Goal: Contribute content

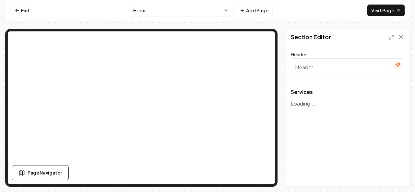
type input "Our Expert Landscaping Services"
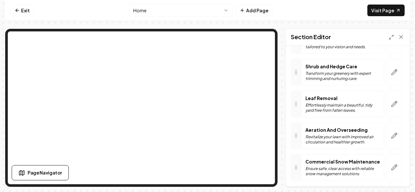
scroll to position [209, 0]
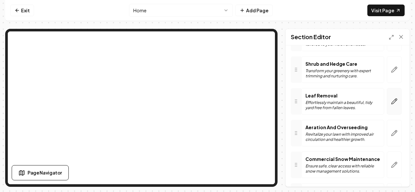
click at [387, 101] on button "button" at bounding box center [394, 101] width 15 height 27
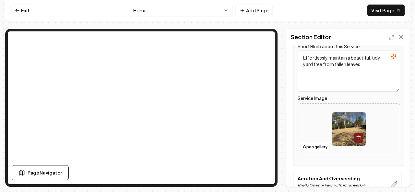
scroll to position [285, 0]
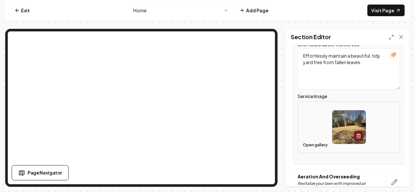
click at [321, 144] on button "Open gallery" at bounding box center [315, 145] width 29 height 10
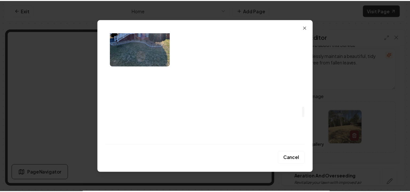
scroll to position [830, 0]
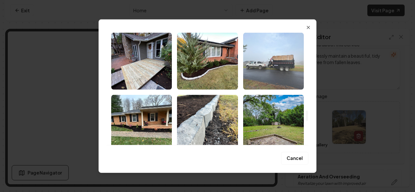
click at [287, 62] on img "Select image image_68893dda5c7cd75eb8547ca5.jpeg" at bounding box center [273, 60] width 61 height 57
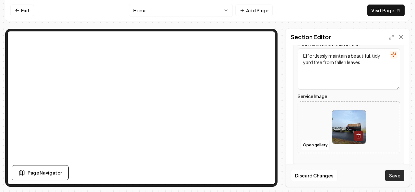
click at [394, 177] on button "Save" at bounding box center [394, 176] width 19 height 12
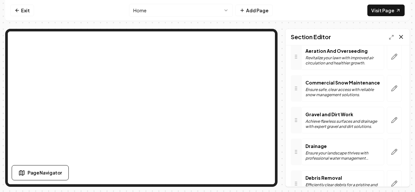
click at [402, 38] on icon at bounding box center [401, 37] width 6 height 6
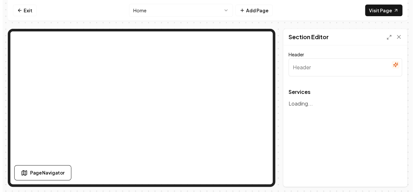
scroll to position [0, 0]
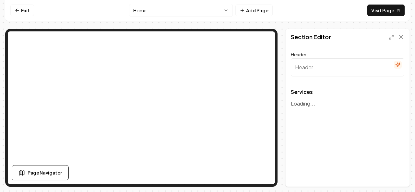
type input "Our Expert Landscaping Services"
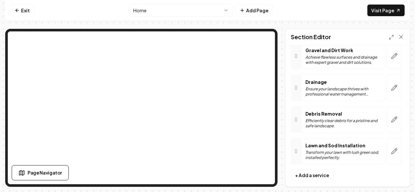
scroll to position [354, 0]
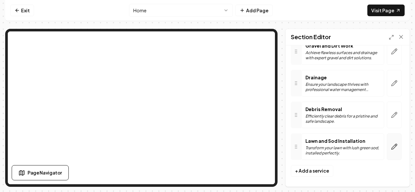
click at [391, 144] on icon "button" at bounding box center [394, 147] width 6 height 6
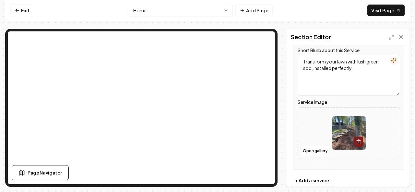
scroll to position [479, 0]
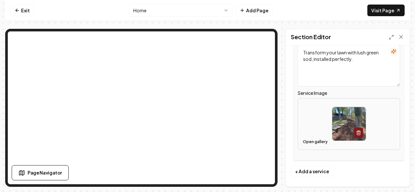
click at [309, 138] on button "Open gallery" at bounding box center [315, 142] width 29 height 10
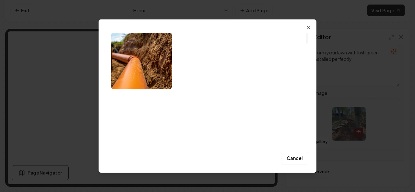
scroll to position [0, 0]
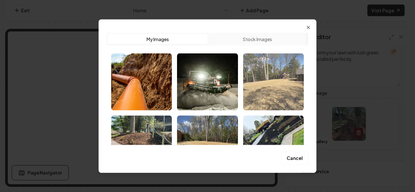
click at [282, 98] on img "Select image image_68893ed45c7cd75eb85a0b20.jpeg" at bounding box center [273, 81] width 61 height 57
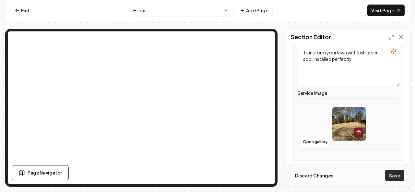
click at [391, 176] on button "Save" at bounding box center [394, 176] width 19 height 12
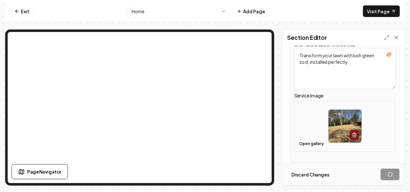
scroll to position [473, 0]
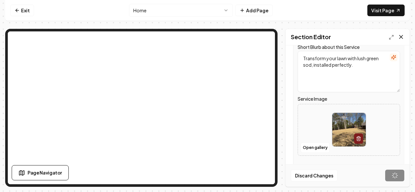
click at [403, 35] on icon at bounding box center [401, 37] width 6 height 6
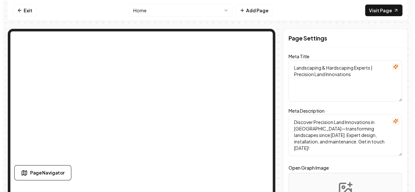
scroll to position [0, 0]
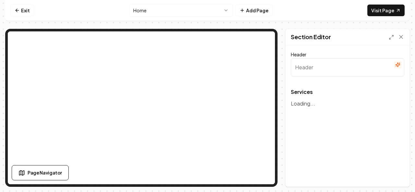
type input "Our Expert Landscaping Services"
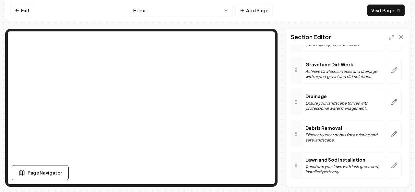
scroll to position [336, 0]
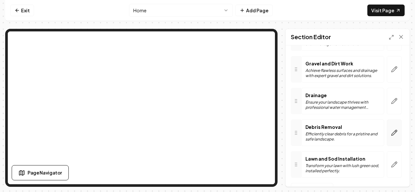
click at [391, 130] on icon "button" at bounding box center [394, 133] width 6 height 6
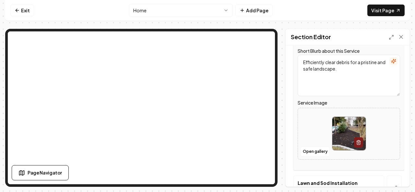
scroll to position [441, 0]
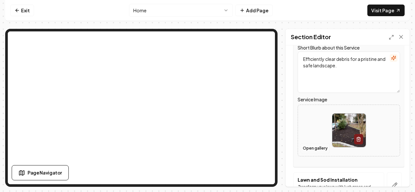
click at [323, 146] on button "Open gallery" at bounding box center [315, 148] width 29 height 10
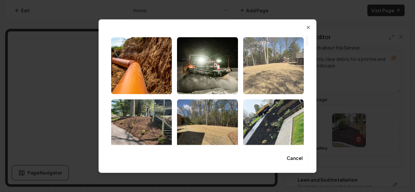
scroll to position [0, 0]
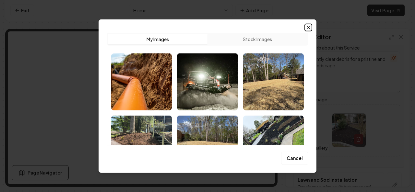
click at [307, 28] on icon "button" at bounding box center [308, 27] width 5 height 5
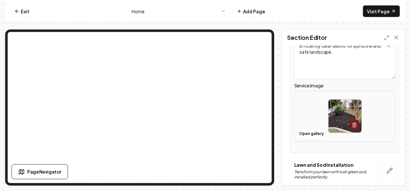
scroll to position [442, 0]
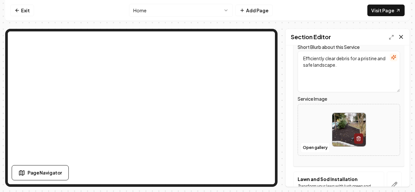
click at [400, 35] on icon at bounding box center [401, 36] width 3 height 3
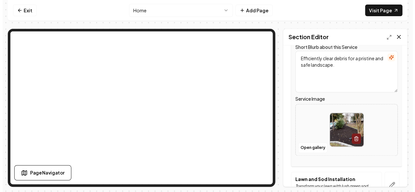
scroll to position [0, 0]
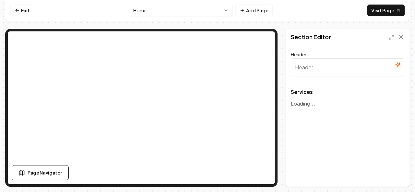
type input "Our Expert Landscaping Services"
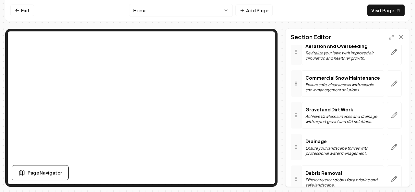
scroll to position [292, 0]
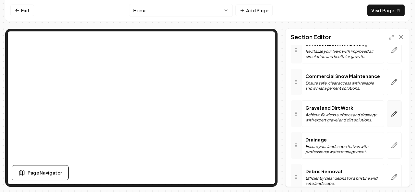
click at [391, 111] on icon "button" at bounding box center [394, 114] width 6 height 6
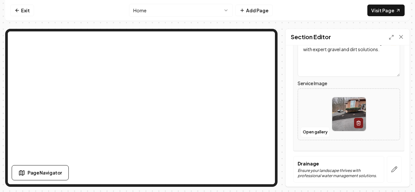
scroll to position [396, 0]
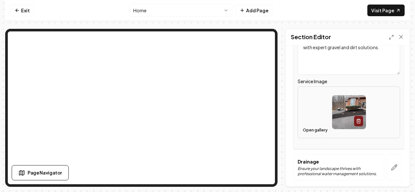
click at [314, 131] on button "Open gallery" at bounding box center [315, 130] width 29 height 10
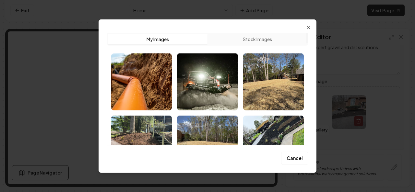
click at [258, 41] on button "Stock Images" at bounding box center [258, 39] width 100 height 10
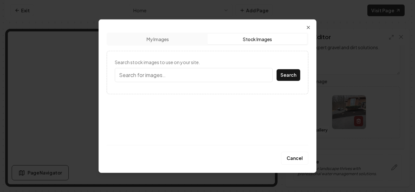
click at [161, 75] on input "Search stock images to use on your site." at bounding box center [194, 75] width 158 height 14
click at [277, 69] on button "Search" at bounding box center [289, 75] width 24 height 12
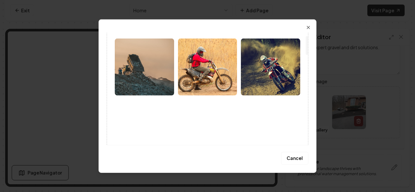
scroll to position [0, 0]
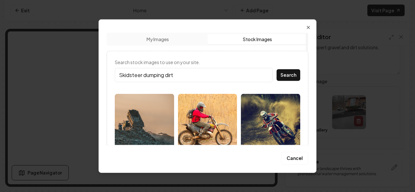
drag, startPoint x: 193, startPoint y: 72, endPoint x: 144, endPoint y: 76, distance: 49.1
click at [144, 76] on input "Skidsteer dumping dirt" at bounding box center [194, 75] width 158 height 14
click at [277, 69] on button "Search" at bounding box center [289, 75] width 24 height 12
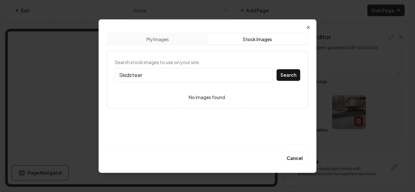
click at [214, 77] on input "Skidsteer" at bounding box center [194, 75] width 158 height 14
click at [277, 69] on button "Search" at bounding box center [289, 75] width 24 height 12
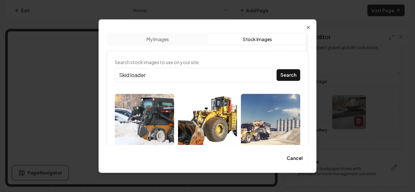
drag, startPoint x: 168, startPoint y: 77, endPoint x: 125, endPoint y: 74, distance: 43.9
click at [125, 74] on input "Skid loader" at bounding box center [194, 75] width 158 height 14
type input "S"
click at [308, 28] on icon "button" at bounding box center [308, 27] width 5 height 5
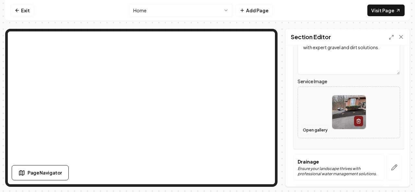
click at [323, 131] on button "Open gallery" at bounding box center [315, 130] width 29 height 10
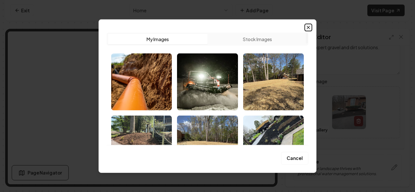
click at [308, 28] on icon "button" at bounding box center [308, 27] width 5 height 5
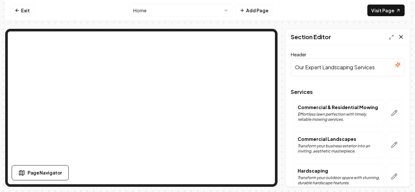
click at [400, 38] on icon at bounding box center [401, 37] width 6 height 6
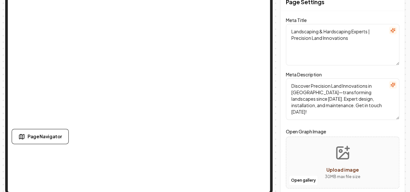
scroll to position [39, 0]
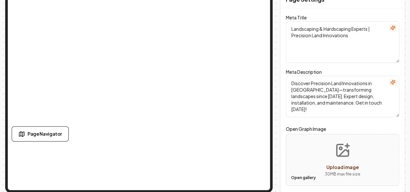
click at [309, 177] on button "Open gallery" at bounding box center [303, 178] width 29 height 10
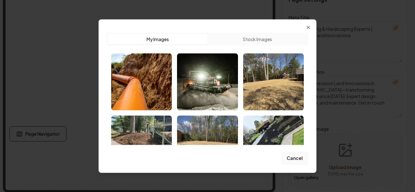
click at [293, 158] on button "Cancel" at bounding box center [294, 158] width 27 height 13
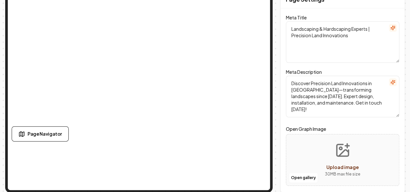
click at [337, 155] on button "Upload image 30 MB max file size" at bounding box center [343, 159] width 46 height 45
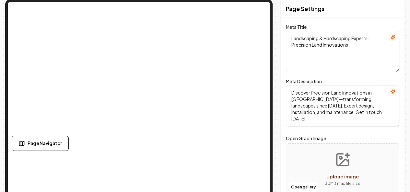
scroll to position [31, 0]
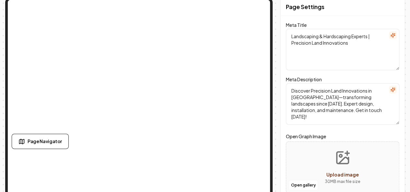
click at [351, 175] on span "Upload image" at bounding box center [343, 175] width 32 height 6
type input "**********"
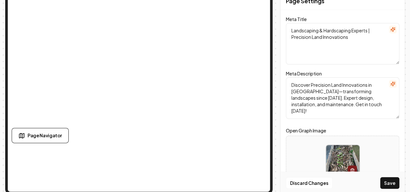
scroll to position [39, 0]
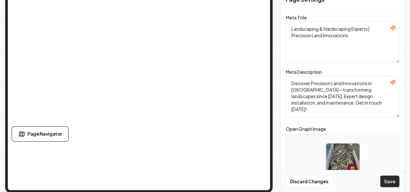
click at [394, 183] on button "Save" at bounding box center [389, 182] width 19 height 12
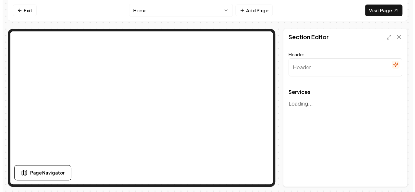
scroll to position [0, 0]
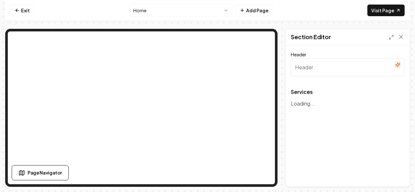
type input "Our Expert Landscaping Services"
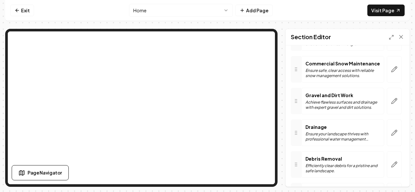
scroll to position [305, 0]
click at [391, 163] on icon "button" at bounding box center [394, 164] width 6 height 6
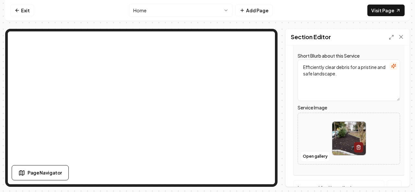
scroll to position [435, 0]
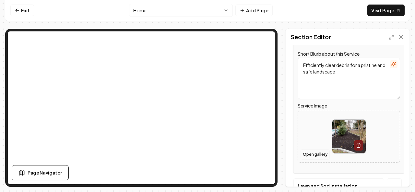
click at [311, 154] on button "Open gallery" at bounding box center [315, 154] width 29 height 10
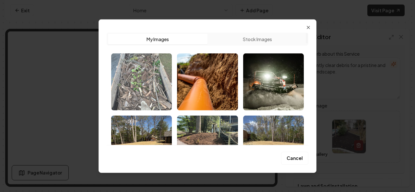
click at [160, 83] on img "Select image image_689b83705c7cd75eb8ff7bb2.jpg" at bounding box center [141, 81] width 61 height 57
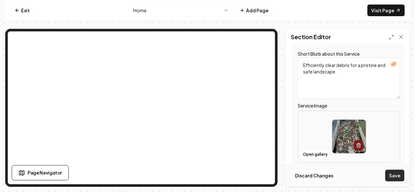
click at [393, 177] on button "Save" at bounding box center [394, 176] width 19 height 12
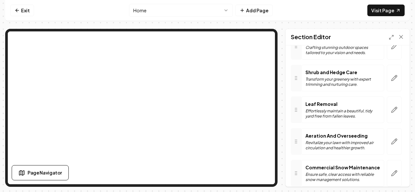
scroll to position [196, 0]
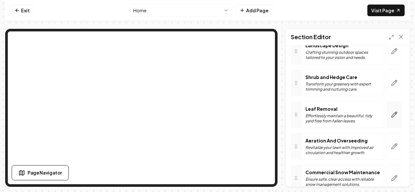
click at [391, 113] on icon "button" at bounding box center [394, 115] width 6 height 6
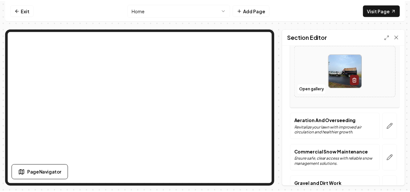
scroll to position [340, 0]
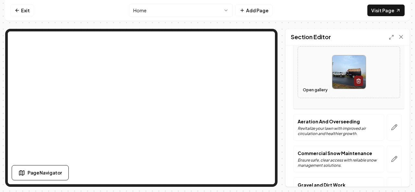
click at [313, 90] on button "Open gallery" at bounding box center [315, 90] width 29 height 10
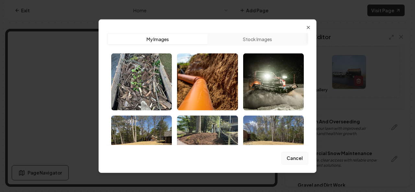
click at [292, 159] on button "Cancel" at bounding box center [294, 158] width 27 height 13
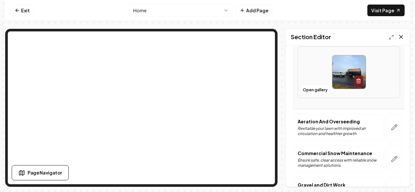
click at [403, 39] on icon at bounding box center [401, 37] width 6 height 6
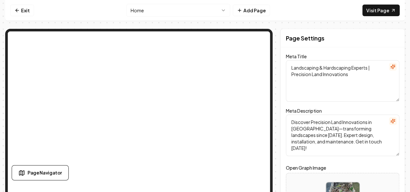
scroll to position [39, 0]
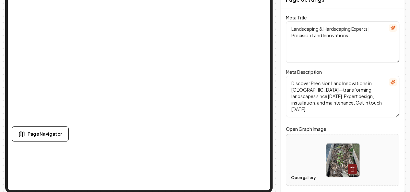
click at [310, 179] on button "Open gallery" at bounding box center [303, 178] width 29 height 10
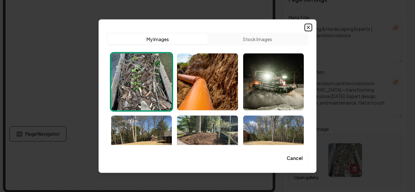
click at [309, 30] on icon "button" at bounding box center [308, 27] width 5 height 5
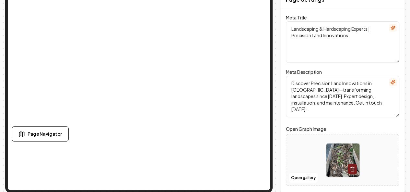
click at [355, 169] on icon "button" at bounding box center [352, 169] width 5 height 5
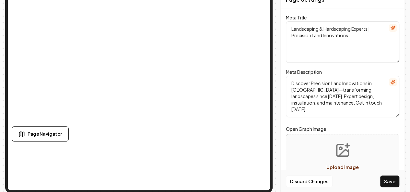
click at [348, 166] on span "Upload image" at bounding box center [343, 167] width 32 height 6
type input "**********"
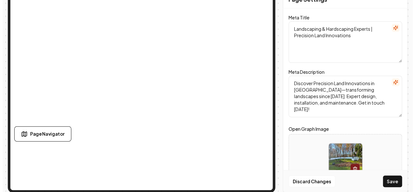
scroll to position [0, 0]
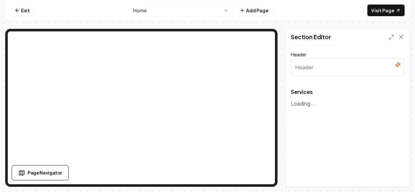
type input "Our Expert Landscaping Services"
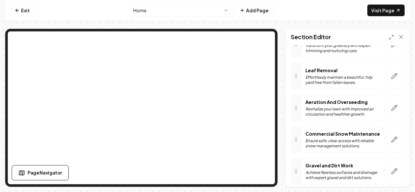
scroll to position [228, 0]
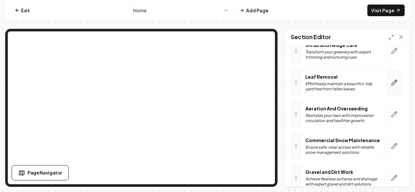
click at [387, 83] on button "button" at bounding box center [394, 82] width 15 height 27
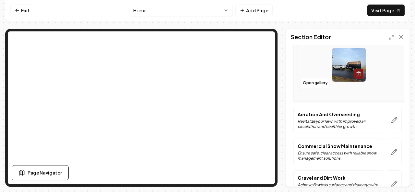
scroll to position [322, 0]
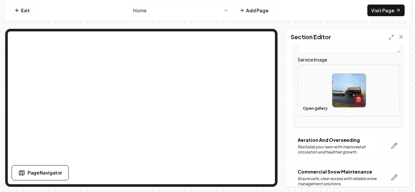
click at [310, 108] on button "Open gallery" at bounding box center [315, 108] width 29 height 10
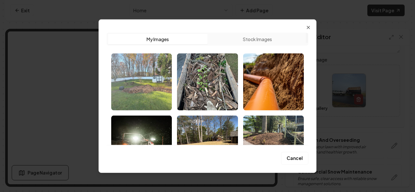
click at [150, 98] on img "Select image image_689b83dc5c7cd75eb804dcf5.jpg" at bounding box center [141, 81] width 61 height 57
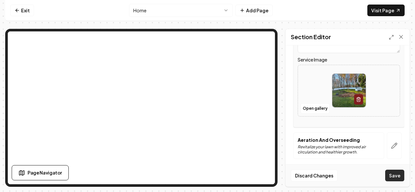
click at [396, 174] on button "Save" at bounding box center [394, 176] width 19 height 12
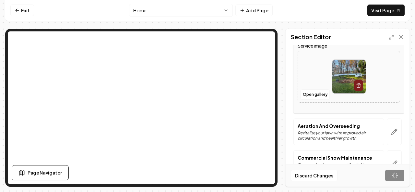
scroll to position [325, 0]
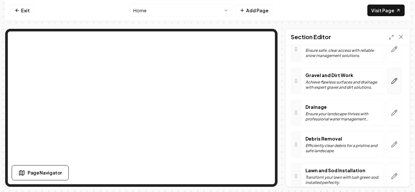
click at [391, 80] on icon "button" at bounding box center [394, 81] width 6 height 6
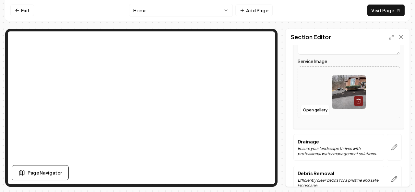
scroll to position [409, 0]
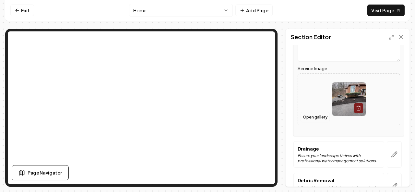
click at [320, 115] on button "Open gallery" at bounding box center [315, 117] width 29 height 10
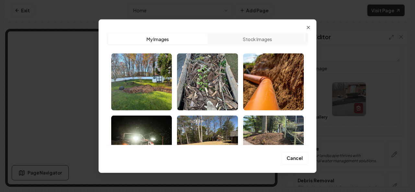
click at [248, 40] on button "Stock Images" at bounding box center [258, 39] width 100 height 10
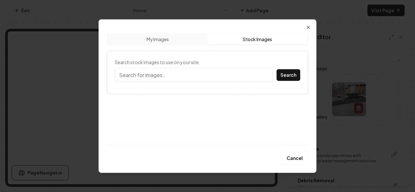
click at [173, 74] on input "Search stock images to use on your site." at bounding box center [194, 75] width 158 height 14
click at [283, 78] on button "Search" at bounding box center [289, 75] width 24 height 12
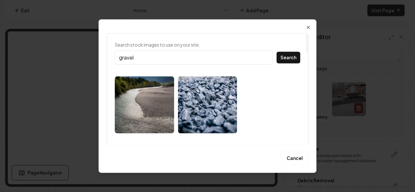
scroll to position [0, 0]
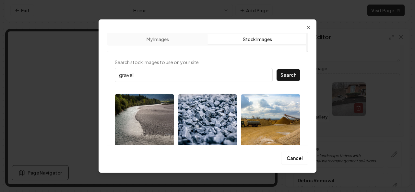
click at [170, 73] on input "gravel" at bounding box center [194, 75] width 158 height 14
click at [277, 69] on button "Search" at bounding box center [289, 75] width 24 height 12
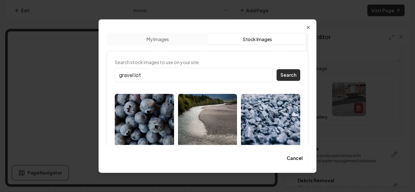
click at [281, 78] on button "Search" at bounding box center [289, 75] width 24 height 12
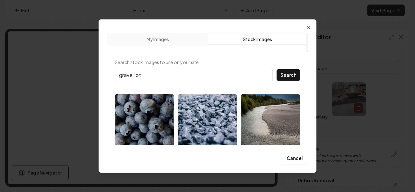
drag, startPoint x: 166, startPoint y: 76, endPoint x: 120, endPoint y: 74, distance: 46.4
click at [120, 74] on input "gravel lot" at bounding box center [194, 75] width 158 height 14
type input "dirt"
click at [277, 69] on button "Search" at bounding box center [289, 75] width 24 height 12
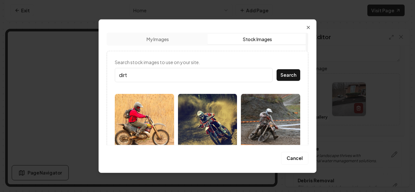
click at [289, 78] on button "Search" at bounding box center [289, 75] width 24 height 12
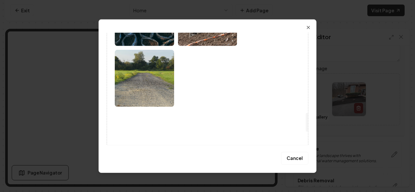
scroll to position [480, 0]
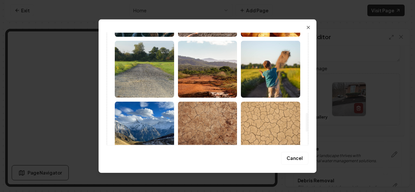
click at [156, 78] on img at bounding box center [144, 69] width 59 height 57
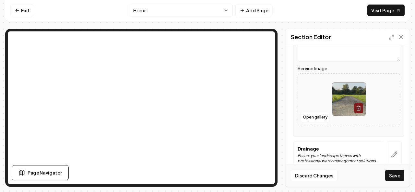
click at [346, 97] on img at bounding box center [348, 99] width 33 height 33
click at [388, 173] on button "Save" at bounding box center [394, 176] width 19 height 12
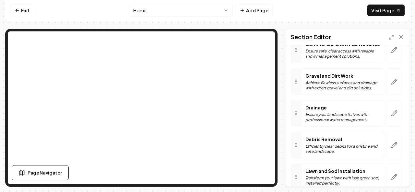
scroll to position [322, 0]
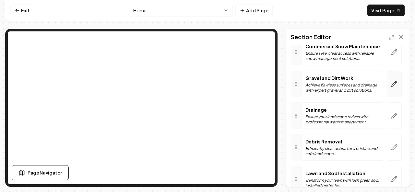
click at [391, 83] on icon "button" at bounding box center [394, 84] width 6 height 6
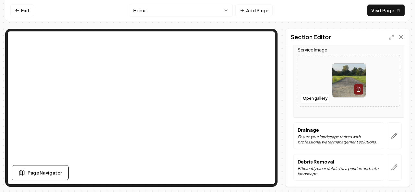
scroll to position [429, 0]
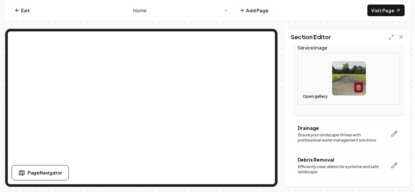
click at [321, 94] on button "Open gallery" at bounding box center [315, 96] width 29 height 10
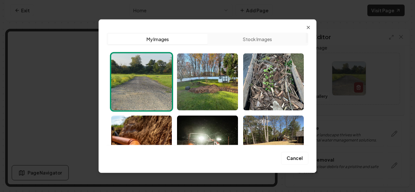
click at [257, 40] on button "Stock Images" at bounding box center [258, 39] width 100 height 10
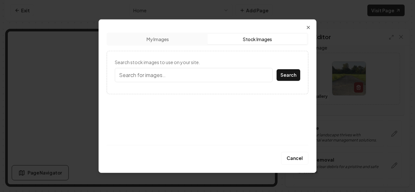
click at [195, 74] on input "Search stock images to use on your site." at bounding box center [194, 75] width 158 height 14
type input "dirt road"
click at [277, 69] on button "Search" at bounding box center [289, 75] width 24 height 12
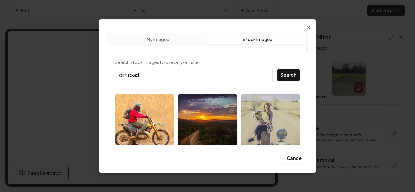
click at [309, 29] on icon "button" at bounding box center [308, 27] width 5 height 5
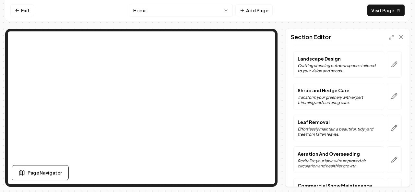
scroll to position [174, 0]
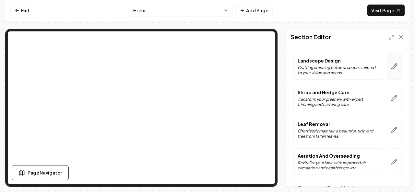
click at [391, 66] on icon "button" at bounding box center [394, 66] width 6 height 6
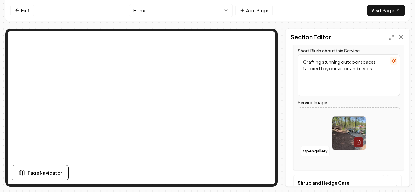
scroll to position [215, 0]
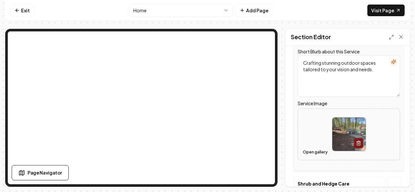
click at [309, 152] on button "Open gallery" at bounding box center [315, 152] width 29 height 10
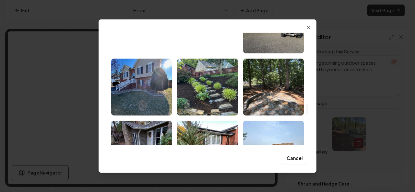
scroll to position [817, 0]
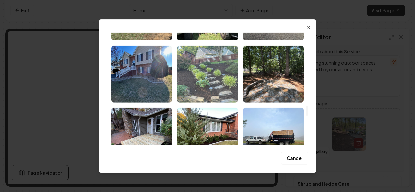
click at [231, 84] on img "Select image image_68893ddb5c7cd75eb8547dd6.jpeg" at bounding box center [207, 73] width 61 height 57
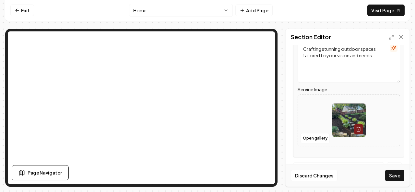
scroll to position [233, 0]
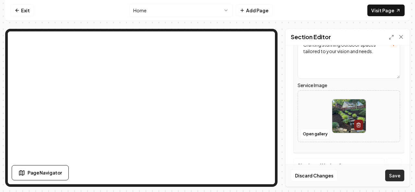
click at [397, 177] on button "Save" at bounding box center [394, 176] width 19 height 12
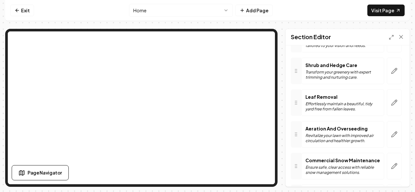
scroll to position [210, 0]
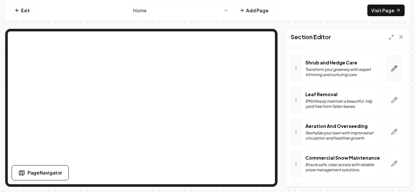
click at [390, 70] on button "button" at bounding box center [394, 68] width 15 height 27
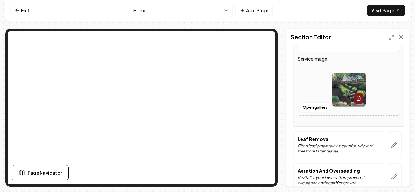
scroll to position [278, 0]
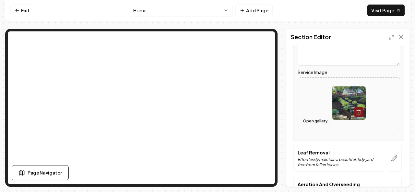
click at [309, 121] on button "Open gallery" at bounding box center [315, 121] width 29 height 10
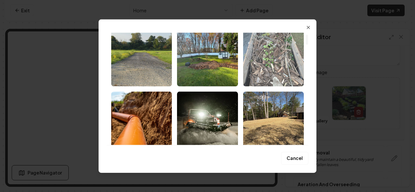
scroll to position [0, 0]
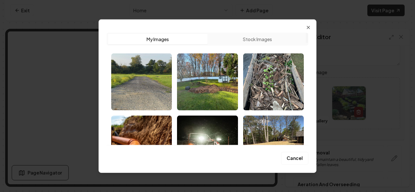
click at [293, 161] on button "Cancel" at bounding box center [294, 158] width 27 height 13
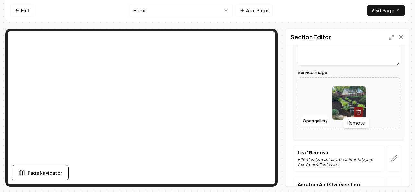
click at [357, 113] on icon "button" at bounding box center [358, 113] width 3 height 4
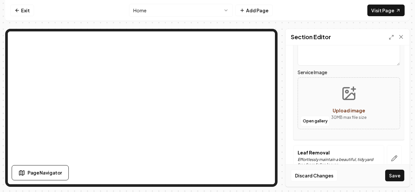
click at [343, 98] on icon "Upload image" at bounding box center [349, 94] width 12 height 12
type input "**********"
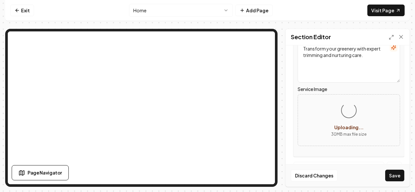
scroll to position [263, 0]
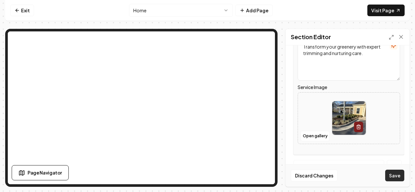
click at [391, 175] on button "Save" at bounding box center [394, 176] width 19 height 12
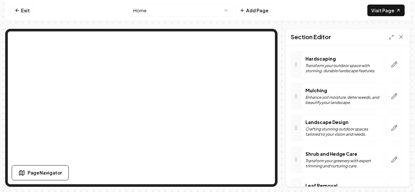
scroll to position [115, 0]
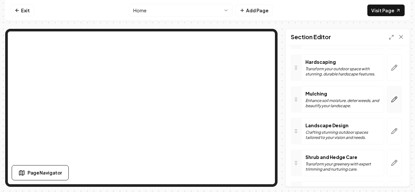
click at [391, 101] on icon "button" at bounding box center [394, 99] width 6 height 6
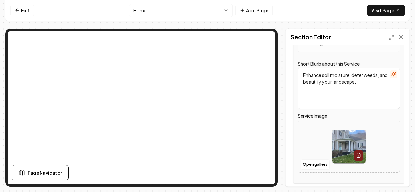
scroll to position [188, 0]
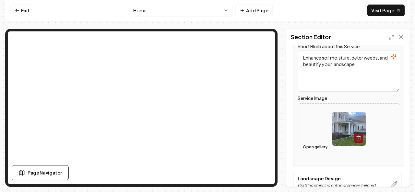
click at [307, 148] on button "Open gallery" at bounding box center [315, 147] width 29 height 10
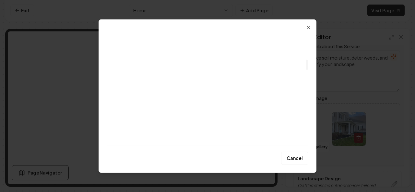
scroll to position [294, 0]
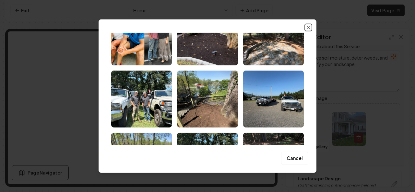
click at [309, 30] on div "Upload My Images Stock Images Cancel Close" at bounding box center [208, 96] width 218 height 154
click at [308, 28] on icon "button" at bounding box center [308, 27] width 3 height 3
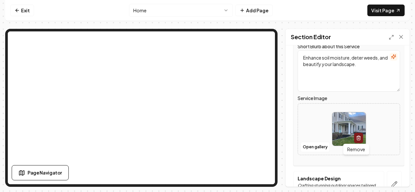
click at [356, 141] on button "button" at bounding box center [358, 138] width 9 height 10
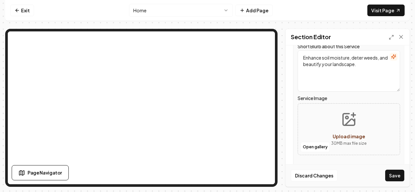
click at [342, 136] on span "Upload image" at bounding box center [349, 137] width 32 height 6
type input "**********"
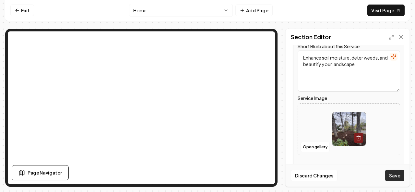
click at [399, 173] on button "Save" at bounding box center [394, 176] width 19 height 12
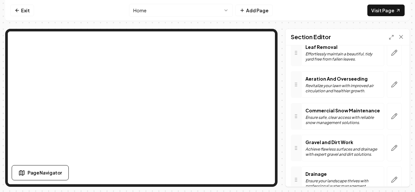
scroll to position [265, 0]
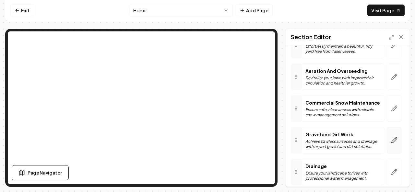
click at [391, 138] on icon "button" at bounding box center [394, 140] width 6 height 6
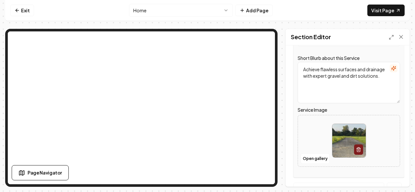
scroll to position [371, 0]
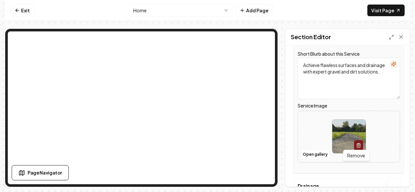
click at [356, 144] on icon "button" at bounding box center [358, 145] width 5 height 5
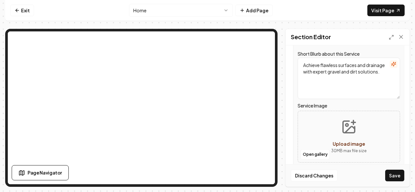
click at [348, 141] on span "Upload image" at bounding box center [349, 144] width 32 height 6
click at [321, 153] on button "Open gallery" at bounding box center [315, 154] width 29 height 10
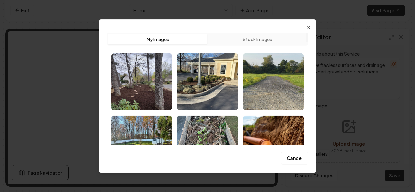
click at [259, 40] on button "Stock Images" at bounding box center [258, 39] width 100 height 10
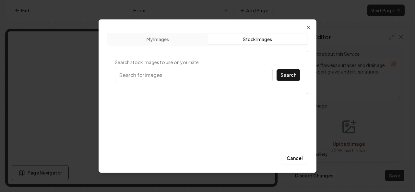
click at [229, 77] on input "Search stock images to use on your site." at bounding box center [194, 75] width 158 height 14
type input "d"
type input "gravel road"
click at [277, 69] on button "Search" at bounding box center [289, 75] width 24 height 12
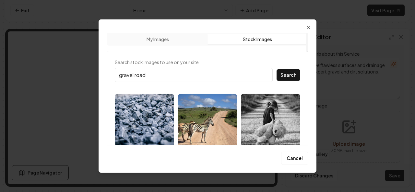
click at [305, 78] on div at bounding box center [306, 88] width 3 height 113
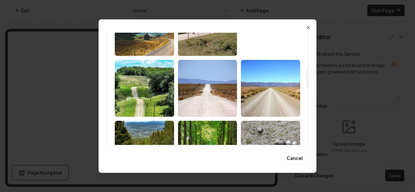
click at [302, 80] on div "Search stock images to use on your site. gravel road Search" at bounding box center [208, 162] width 202 height 657
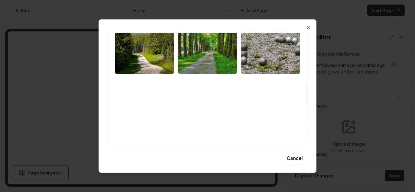
scroll to position [308, 0]
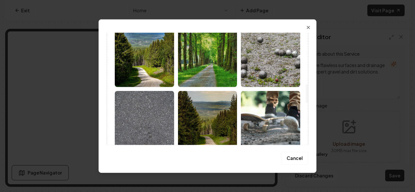
click at [163, 81] on img at bounding box center [144, 58] width 59 height 57
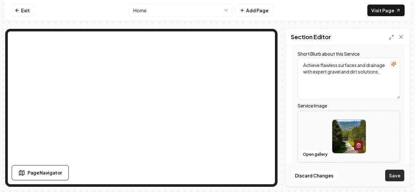
click at [395, 179] on button "Save" at bounding box center [394, 176] width 19 height 12
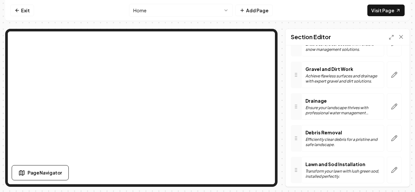
scroll to position [331, 0]
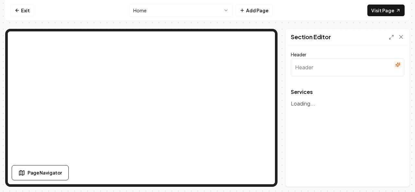
type input "Our Expert Landscaping Services"
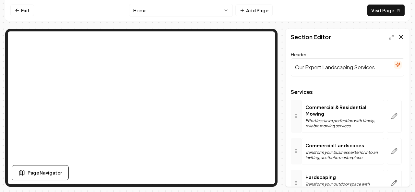
click at [403, 37] on icon at bounding box center [401, 37] width 6 height 6
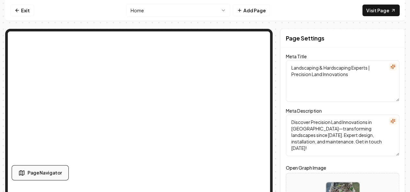
click at [56, 173] on span "Page Navigator" at bounding box center [45, 173] width 34 height 7
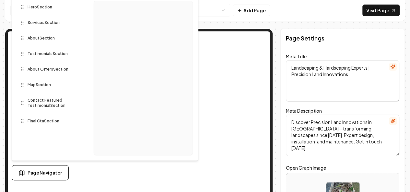
click at [43, 9] on span "Hero Section" at bounding box center [40, 7] width 25 height 5
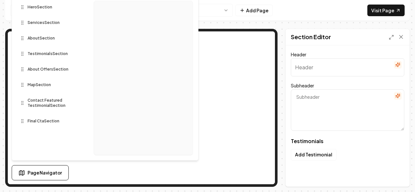
type input "Our clients love us"
type textarea "Here's some of what they had to say"
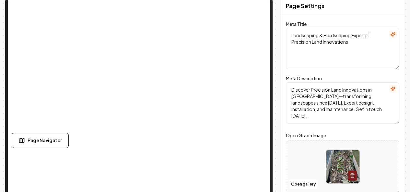
scroll to position [39, 0]
